Goal: Task Accomplishment & Management: Manage account settings

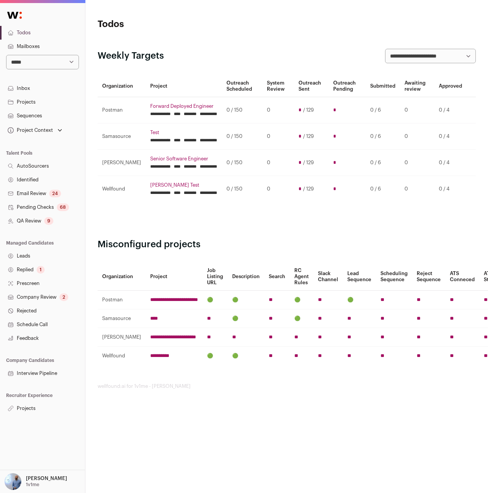
click at [37, 481] on p "[PERSON_NAME]" at bounding box center [46, 479] width 41 height 6
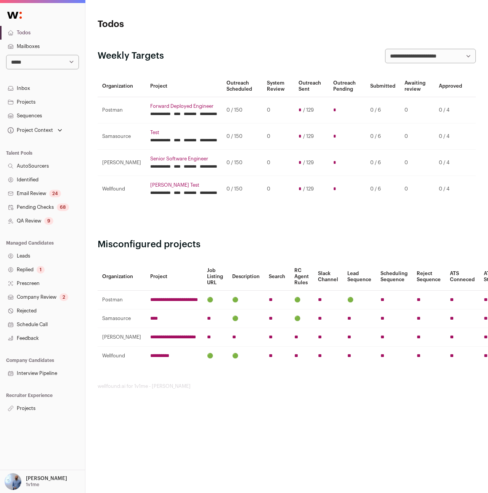
click at [36, 472] on div "[PERSON_NAME] 1v1me My Settings Organization Cookie Preferences Logout Admin" at bounding box center [42, 481] width 85 height 23
click at [35, 475] on div "Amit Matani 1v1me" at bounding box center [46, 482] width 41 height 17
click at [27, 461] on link "Admin" at bounding box center [52, 461] width 84 height 17
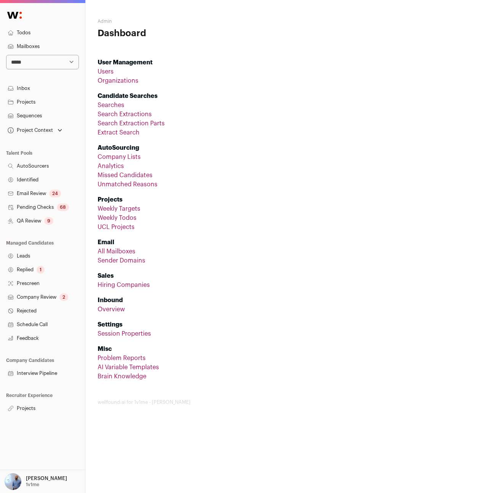
click at [127, 259] on link "Sender Domains" at bounding box center [122, 261] width 48 height 6
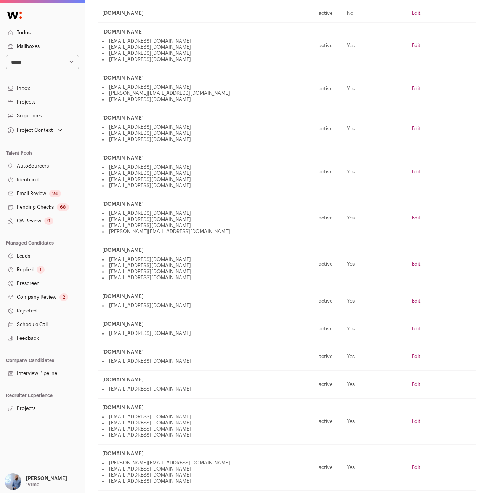
scroll to position [168, 0]
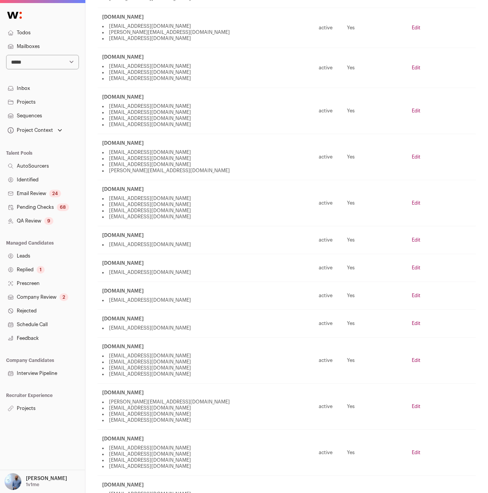
click at [47, 68] on select "**********" at bounding box center [42, 62] width 73 height 14
select select "*****"
click at [6, 55] on select "**********" at bounding box center [42, 62] width 73 height 14
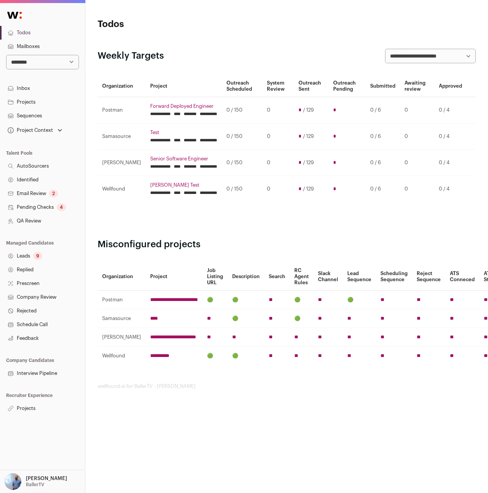
click at [38, 257] on div "9" at bounding box center [37, 256] width 9 height 8
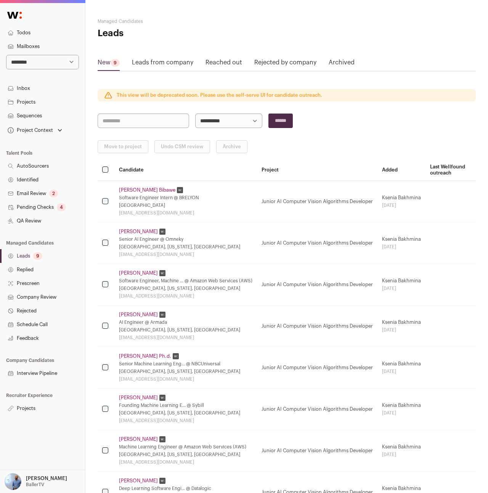
click at [224, 61] on link "Reached out" at bounding box center [224, 64] width 37 height 12
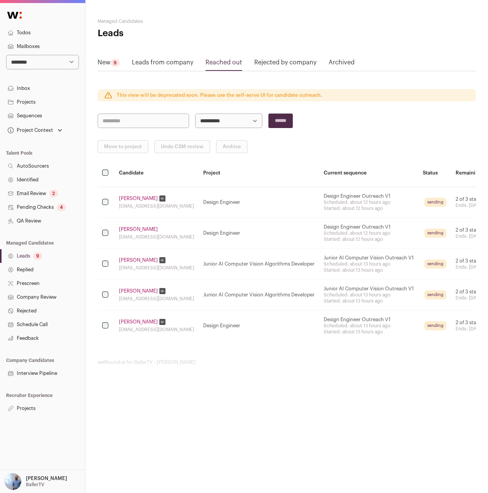
click at [37, 87] on link "Inbox" at bounding box center [42, 89] width 85 height 14
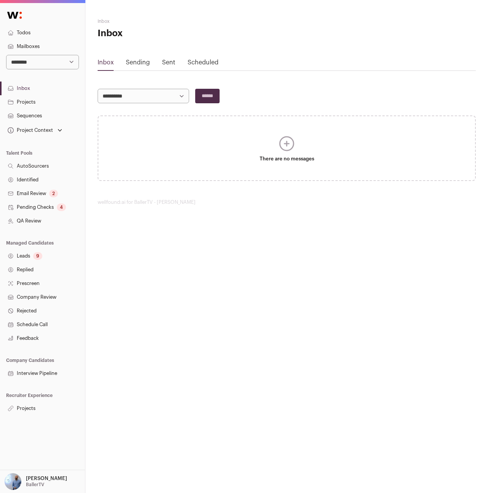
click at [138, 66] on div "Sending" at bounding box center [138, 64] width 24 height 12
click at [134, 61] on link "Sending" at bounding box center [138, 62] width 24 height 6
click at [164, 62] on link "Sent" at bounding box center [168, 62] width 13 height 6
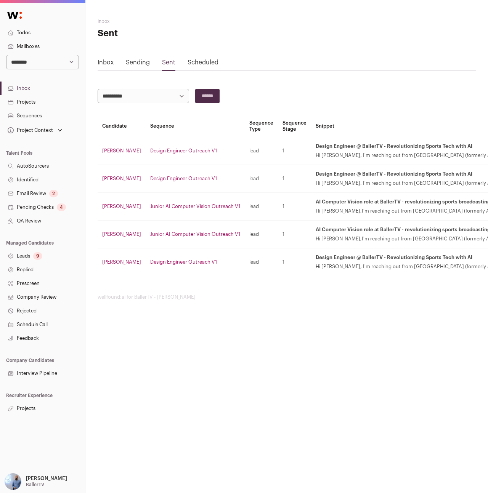
click at [201, 63] on link "Scheduled" at bounding box center [203, 62] width 31 height 6
click at [185, 148] on td "Design Engineer Outreach V1" at bounding box center [195, 151] width 99 height 28
click at [185, 152] on link "Design Engineer Outreach V1" at bounding box center [183, 150] width 67 height 5
click at [31, 484] on p "BallerTV" at bounding box center [35, 485] width 18 height 6
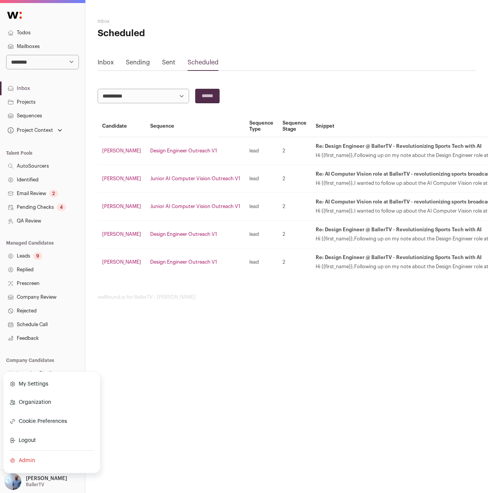
click at [32, 460] on link "Admin" at bounding box center [52, 461] width 84 height 17
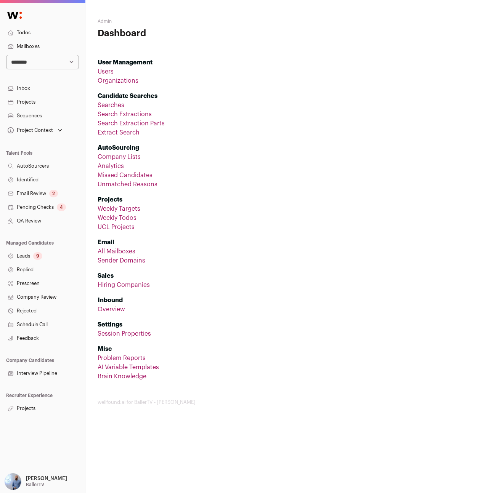
click at [115, 258] on link "Sender Domains" at bounding box center [122, 261] width 48 height 6
